Goal: Find specific page/section: Find specific page/section

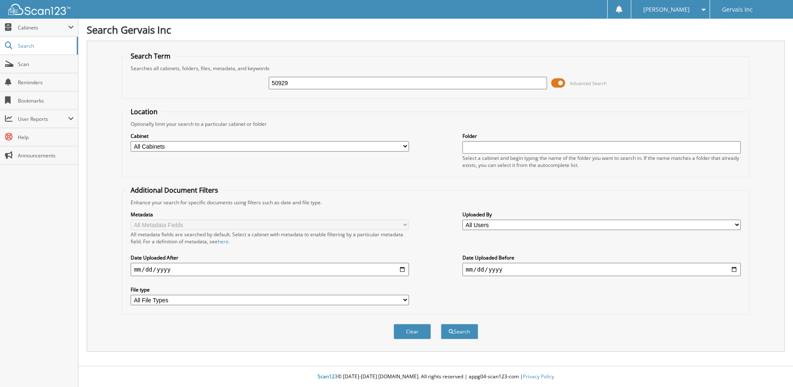
type input "50929"
click at [441, 324] on button "Search" at bounding box center [459, 331] width 37 height 15
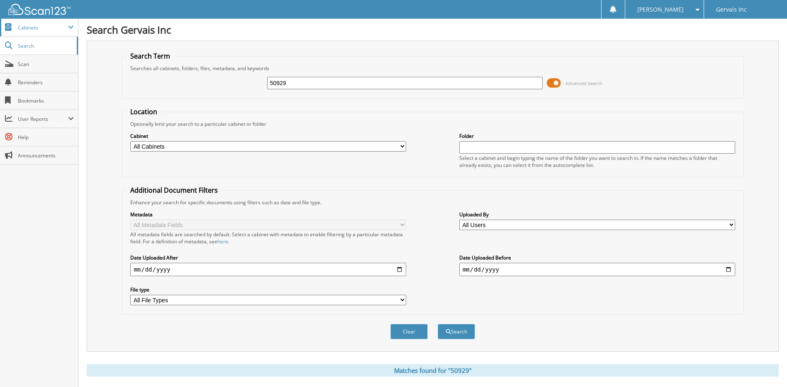
click at [27, 29] on span "Cabinets" at bounding box center [43, 27] width 50 height 7
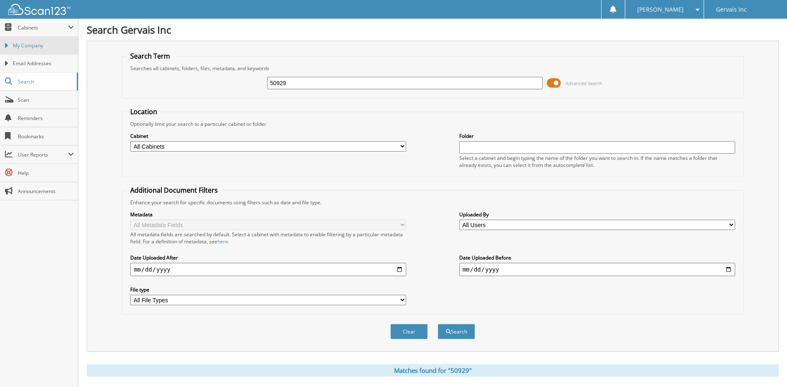
click at [30, 44] on span "My Company" at bounding box center [43, 45] width 61 height 7
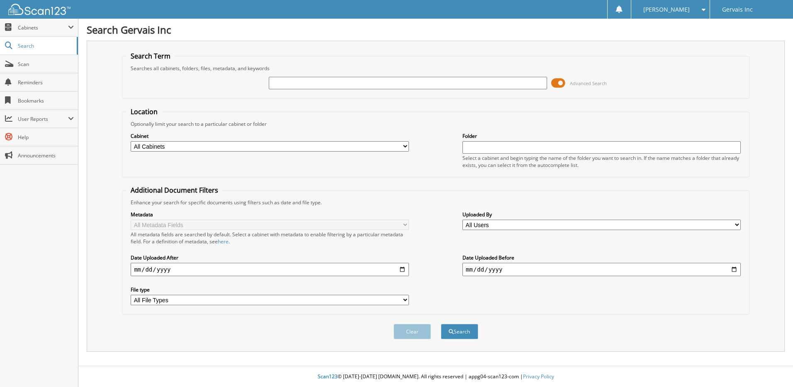
click at [304, 87] on input "text" at bounding box center [408, 83] width 278 height 12
type input "50927"
click at [441, 324] on button "Search" at bounding box center [459, 331] width 37 height 15
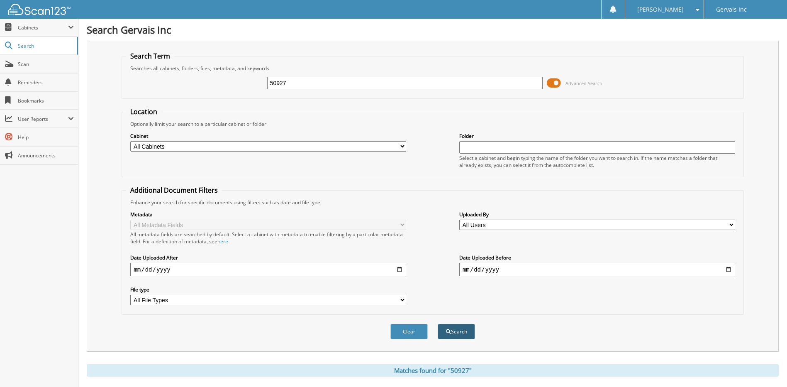
click at [457, 334] on button "Search" at bounding box center [456, 331] width 37 height 15
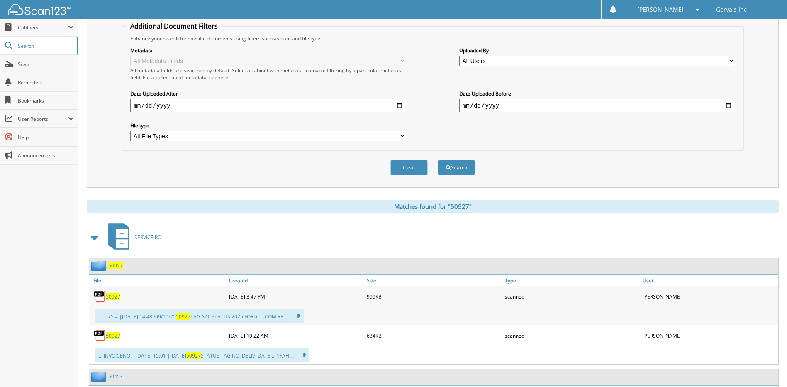
scroll to position [166, 0]
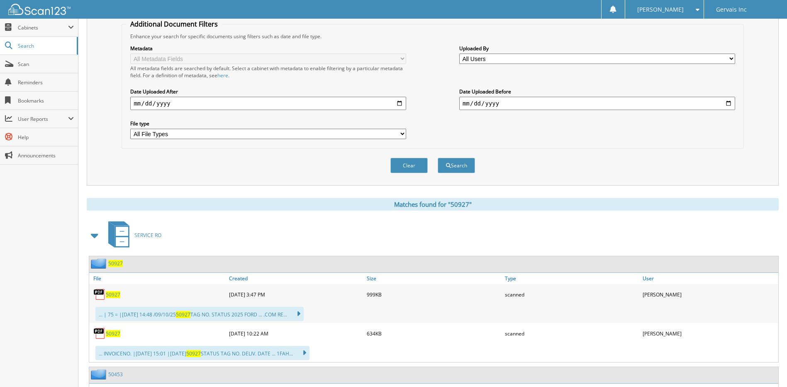
click at [102, 296] on img at bounding box center [99, 294] width 12 height 12
click at [130, 315] on div "... | 75 = |09/10/25 14:48 /09/10/25 50927 TAG NO. STATUS 2025 FORD ... .COM RE…" at bounding box center [199, 314] width 208 height 14
click at [117, 293] on span "50927" at bounding box center [113, 294] width 15 height 7
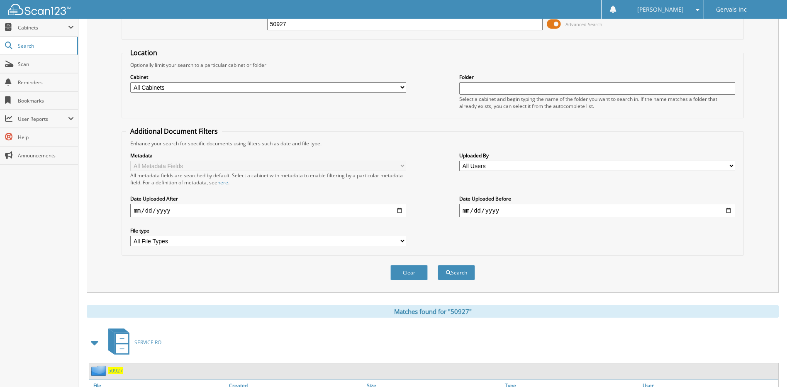
scroll to position [0, 0]
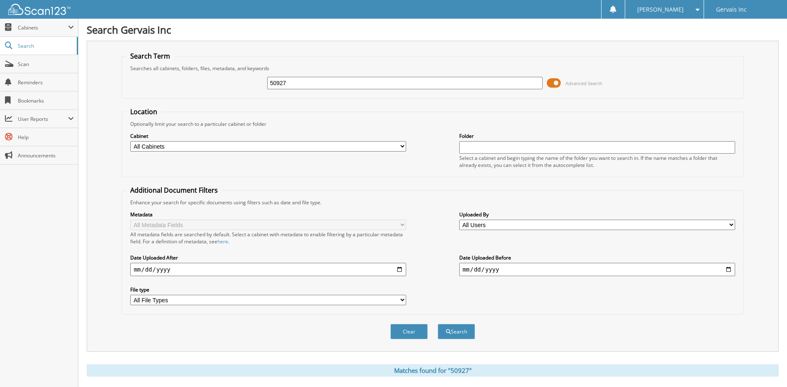
click at [292, 80] on input "50927" at bounding box center [405, 83] width 276 height 12
type input "50928"
click at [464, 331] on button "Search" at bounding box center [456, 331] width 37 height 15
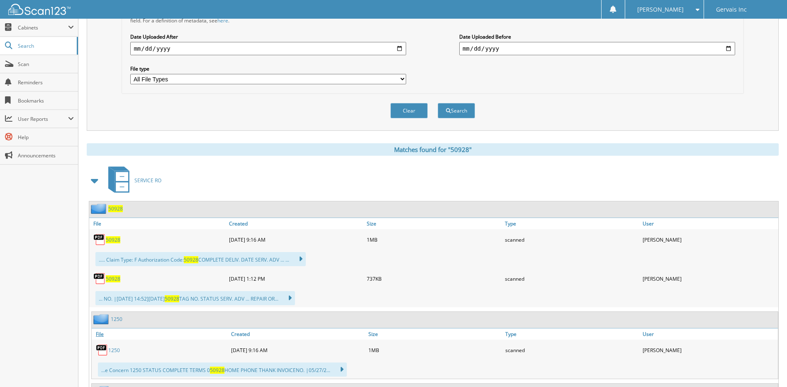
scroll to position [259, 0]
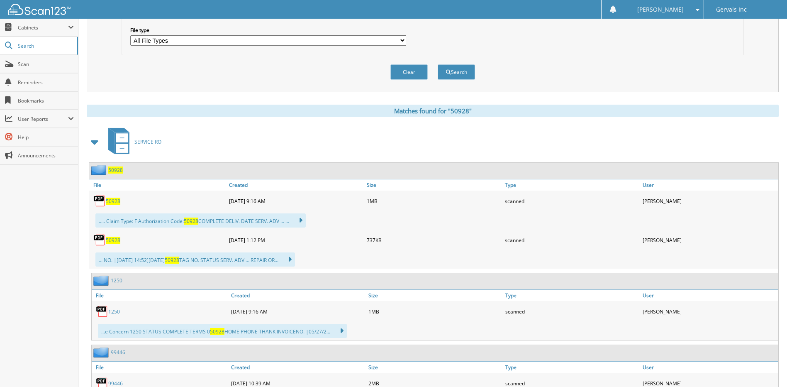
click at [113, 201] on span "50928" at bounding box center [113, 201] width 15 height 7
click at [109, 239] on span "50928" at bounding box center [113, 240] width 15 height 7
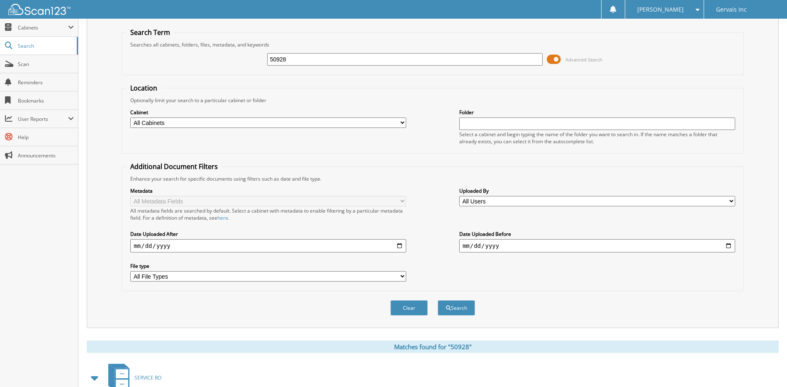
scroll to position [0, 0]
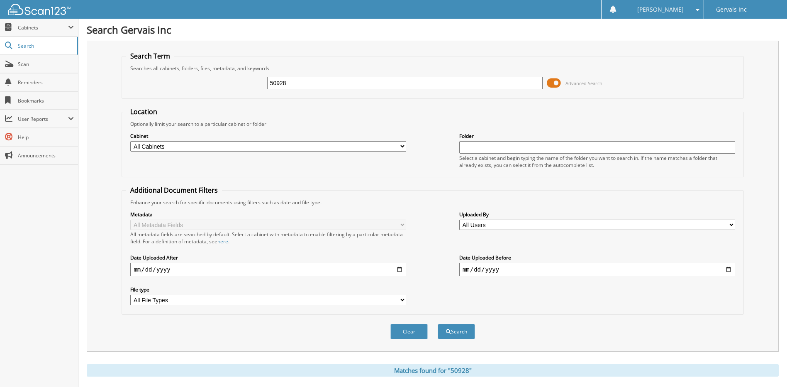
click at [297, 84] on input "50928" at bounding box center [405, 83] width 276 height 12
type input "50929"
click at [438, 324] on button "Search" at bounding box center [456, 331] width 37 height 15
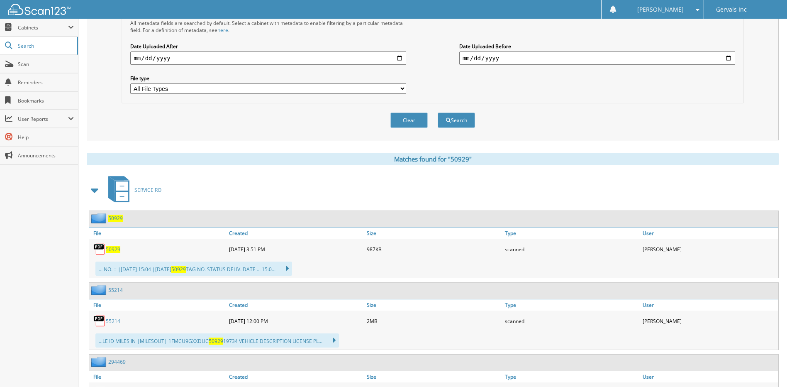
scroll to position [218, 0]
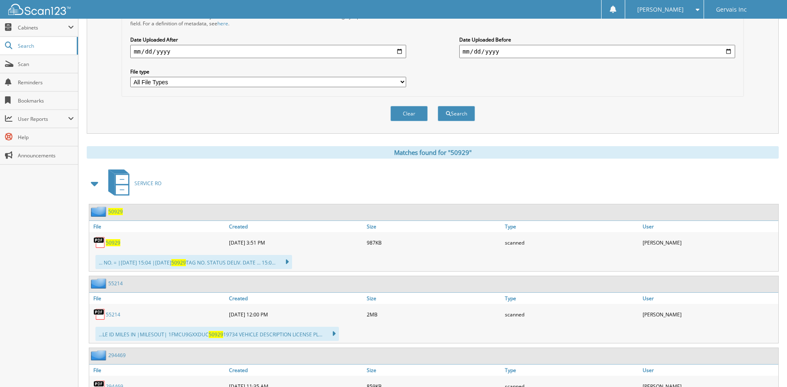
click at [110, 242] on span "50929" at bounding box center [113, 242] width 15 height 7
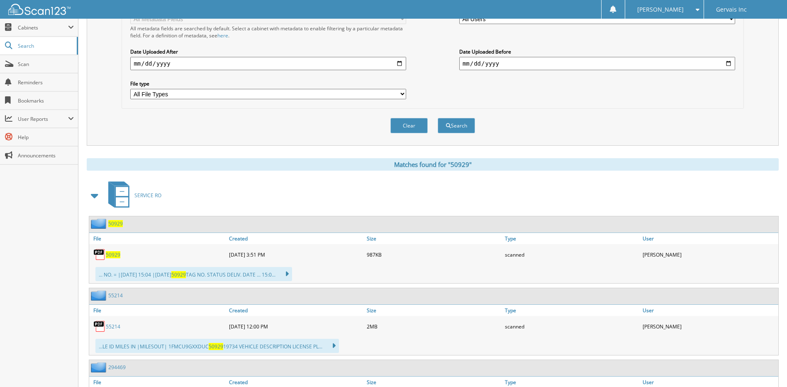
scroll to position [197, 0]
